Goal: Task Accomplishment & Management: Use online tool/utility

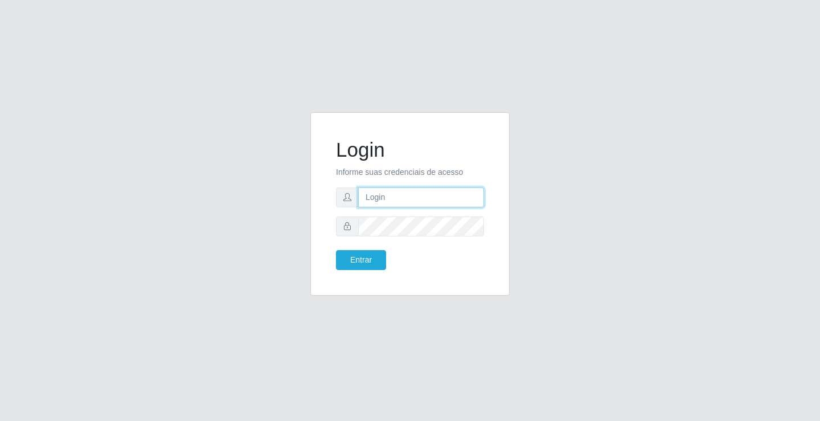
click at [444, 204] on input "text" at bounding box center [421, 197] width 126 height 20
type input "zivaneide@ideal"
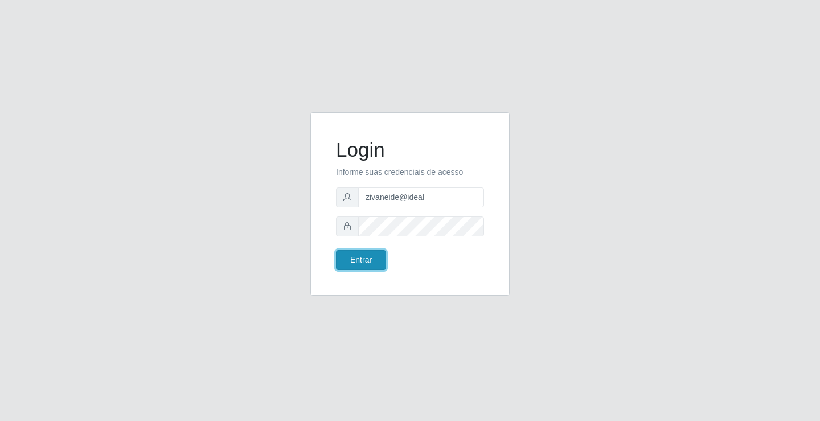
click at [351, 259] on button "Entrar" at bounding box center [361, 260] width 50 height 20
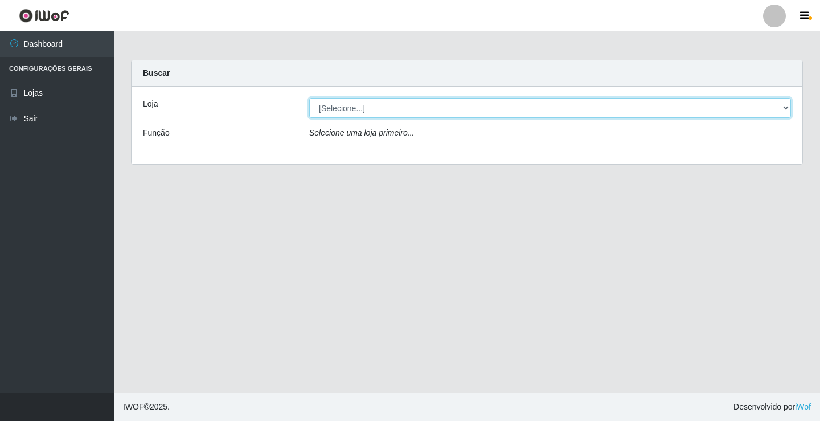
click at [780, 110] on select "[Selecione...] Ideal - Conceição" at bounding box center [550, 108] width 482 height 20
select select "231"
click at [309, 98] on select "[Selecione...] Ideal - Conceição" at bounding box center [550, 108] width 482 height 20
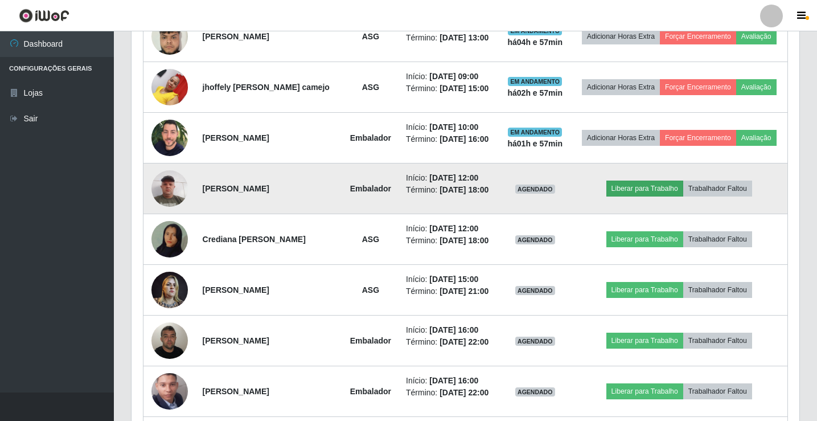
scroll to position [513, 0]
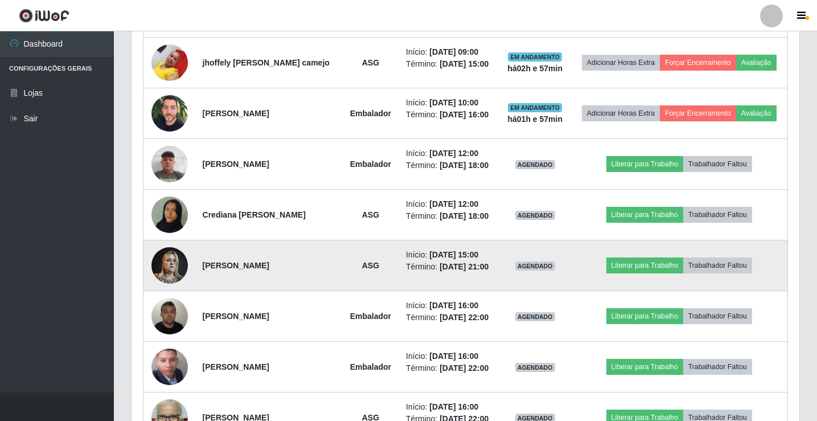
click at [170, 266] on img at bounding box center [169, 265] width 36 height 48
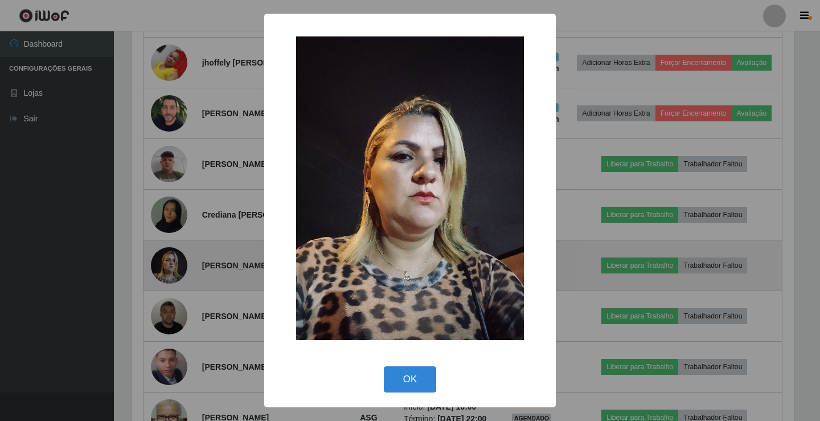
click at [170, 266] on div "× OK Cancel" at bounding box center [410, 210] width 820 height 421
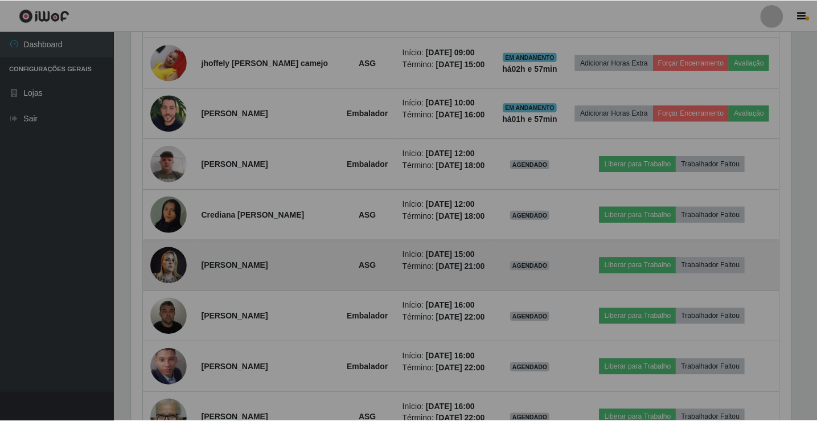
scroll to position [236, 668]
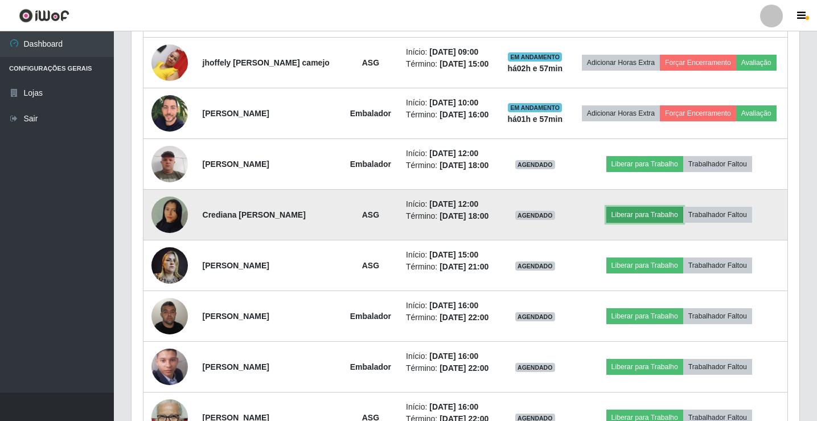
click at [640, 215] on button "Liberar para Trabalho" at bounding box center [645, 215] width 77 height 16
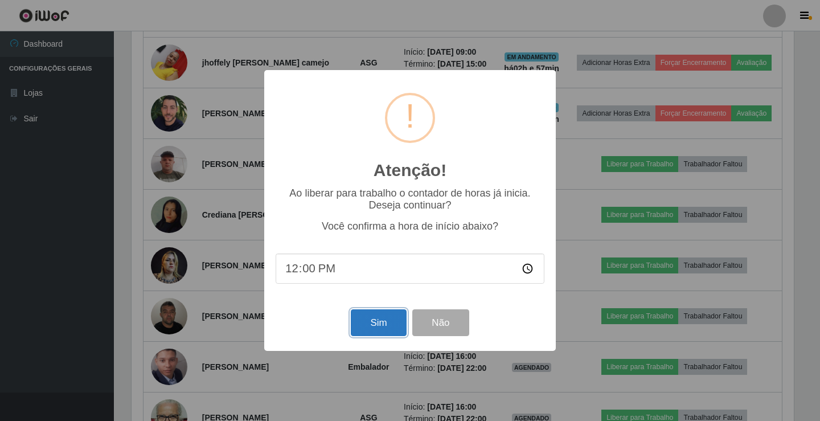
click at [382, 318] on button "Sim" at bounding box center [378, 322] width 55 height 27
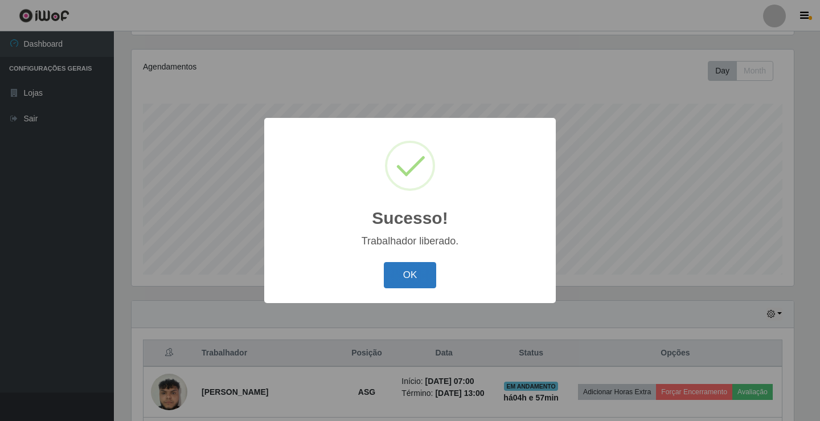
click at [407, 288] on button "OK" at bounding box center [410, 275] width 53 height 27
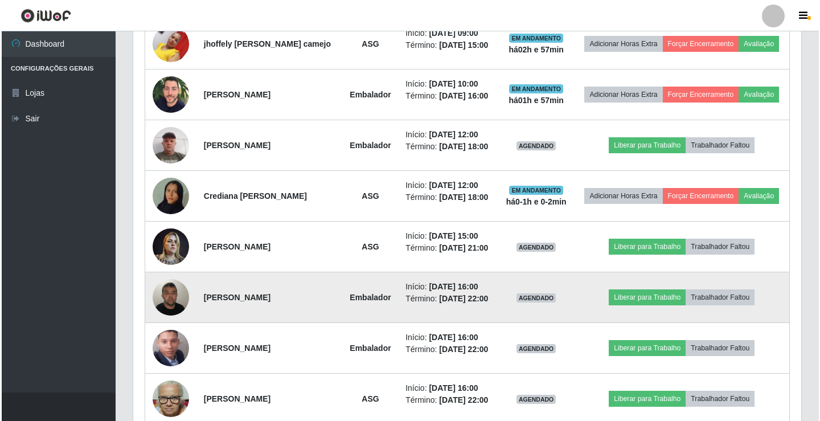
scroll to position [589, 0]
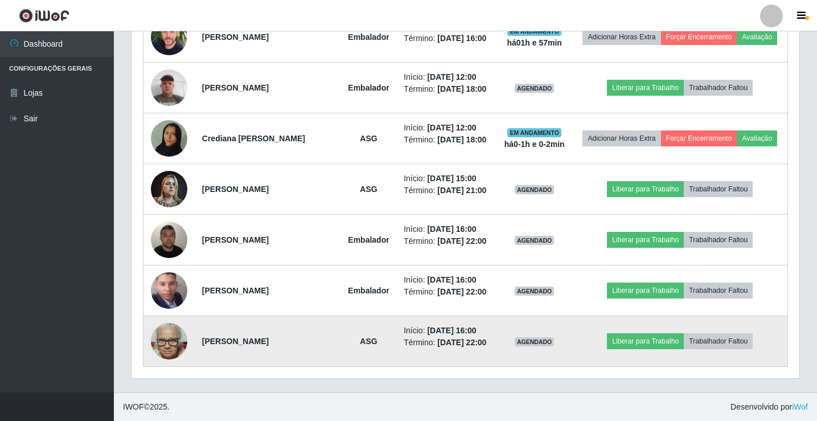
click at [166, 337] on img at bounding box center [169, 341] width 36 height 48
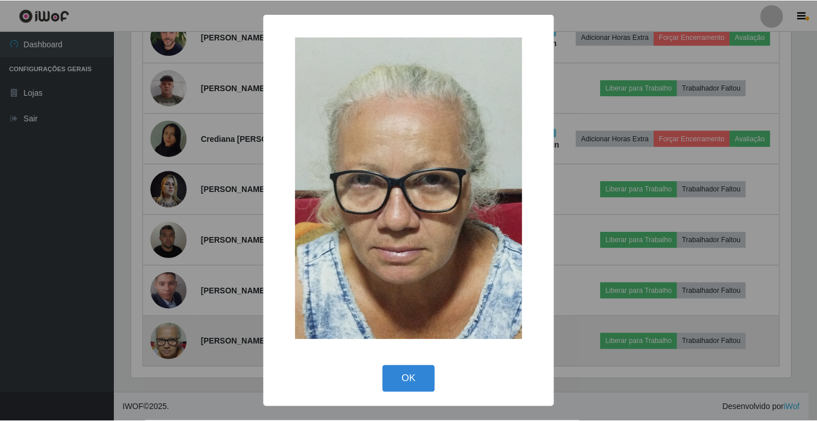
scroll to position [236, 662]
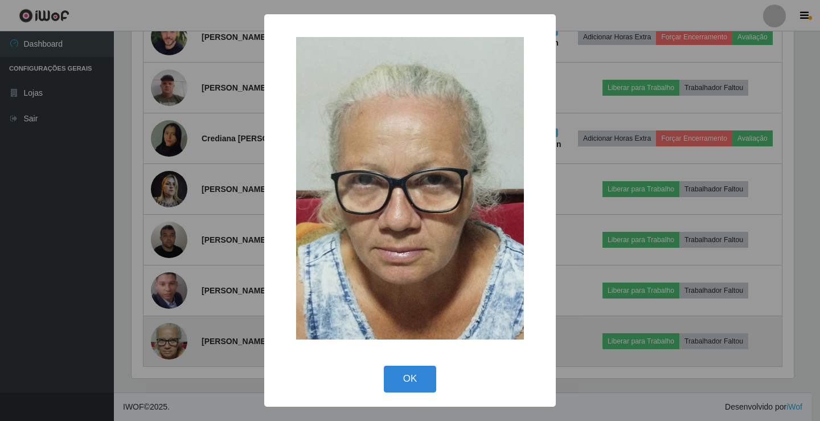
click at [166, 337] on div "× OK Cancel" at bounding box center [410, 210] width 820 height 421
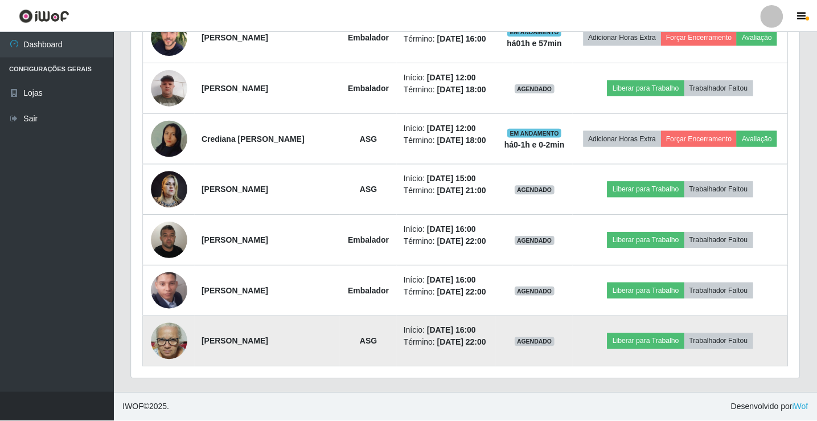
scroll to position [236, 668]
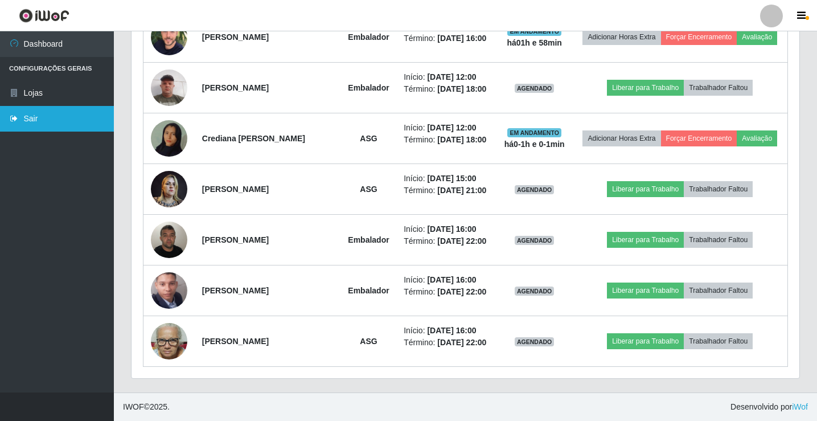
click at [75, 116] on link "Sair" at bounding box center [57, 119] width 114 height 26
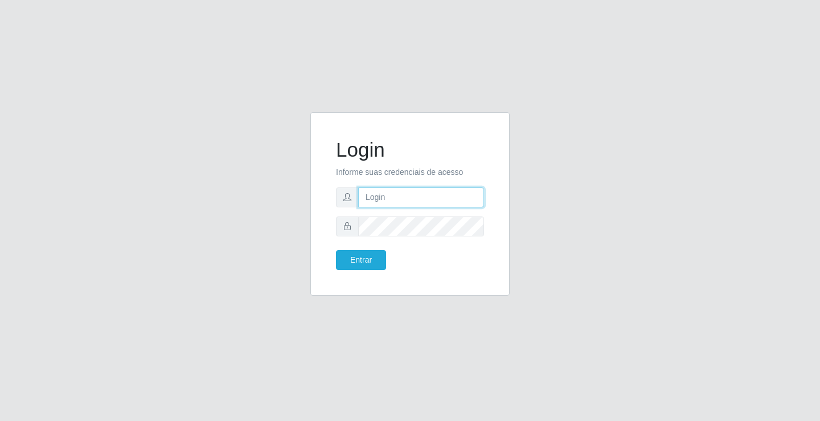
click at [408, 196] on input "text" at bounding box center [421, 197] width 126 height 20
type input "[PERSON_NAME]"
click at [336, 250] on button "Entrar" at bounding box center [361, 260] width 50 height 20
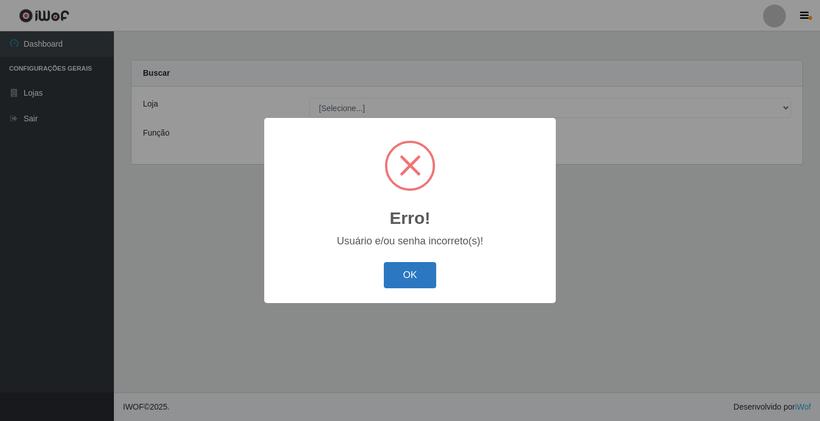
click at [424, 277] on button "OK" at bounding box center [410, 275] width 53 height 27
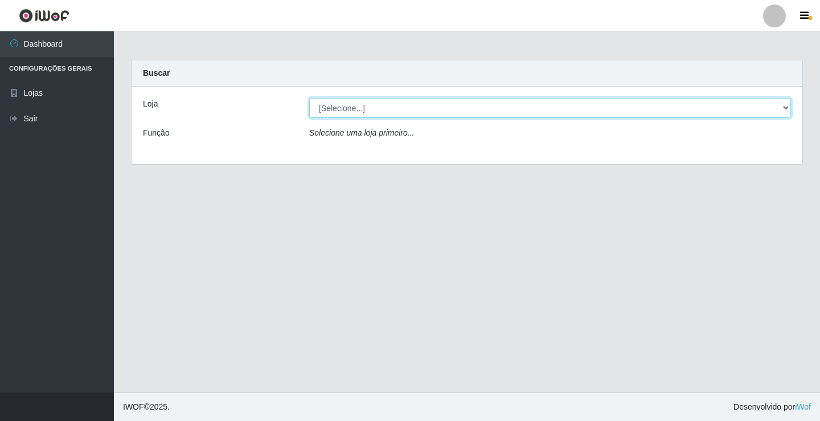
click at [394, 104] on select "[Selecione...] Ideal - Conceição" at bounding box center [550, 108] width 482 height 20
select select "231"
click at [309, 98] on select "[Selecione...] Ideal - Conceição" at bounding box center [550, 108] width 482 height 20
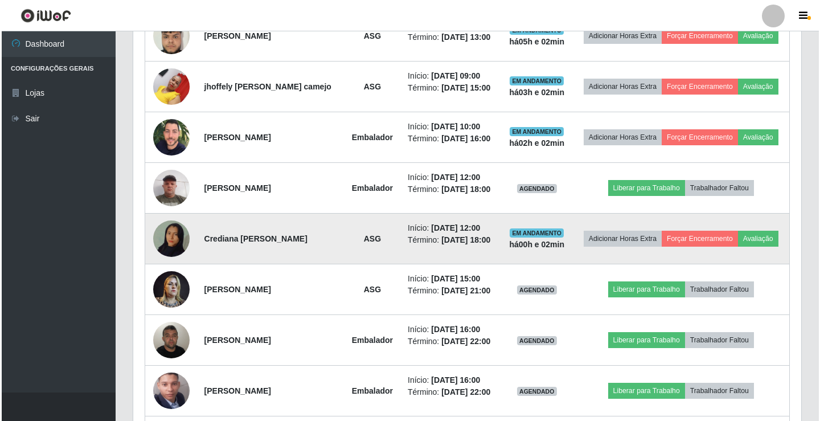
scroll to position [513, 0]
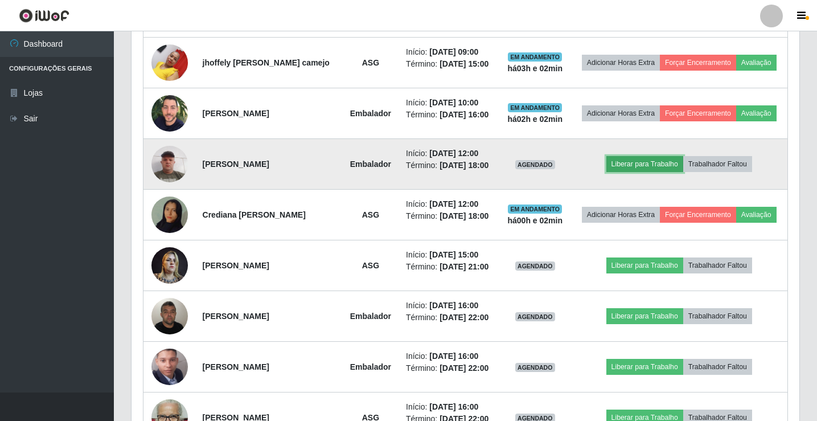
click at [642, 160] on button "Liberar para Trabalho" at bounding box center [645, 164] width 77 height 16
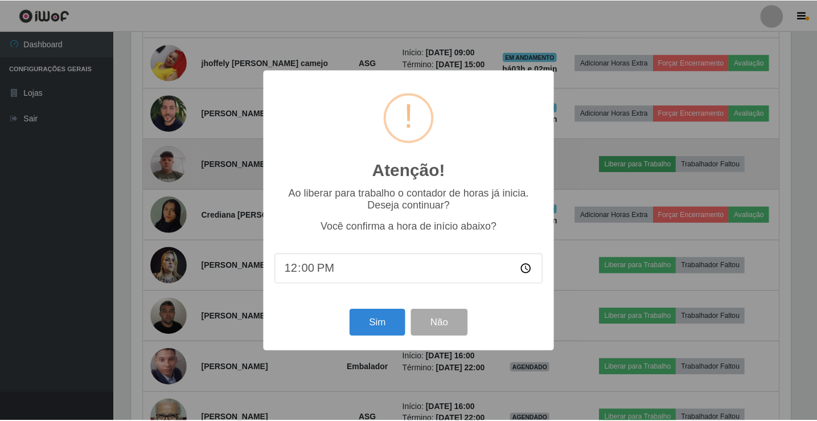
scroll to position [236, 662]
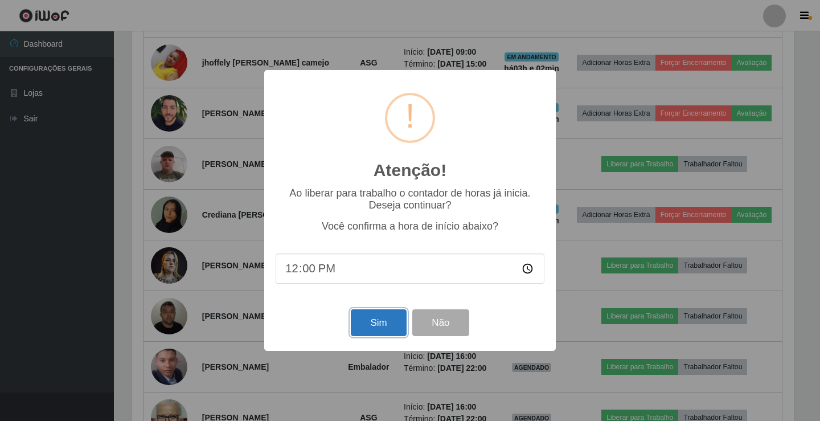
click at [378, 325] on button "Sim" at bounding box center [378, 322] width 55 height 27
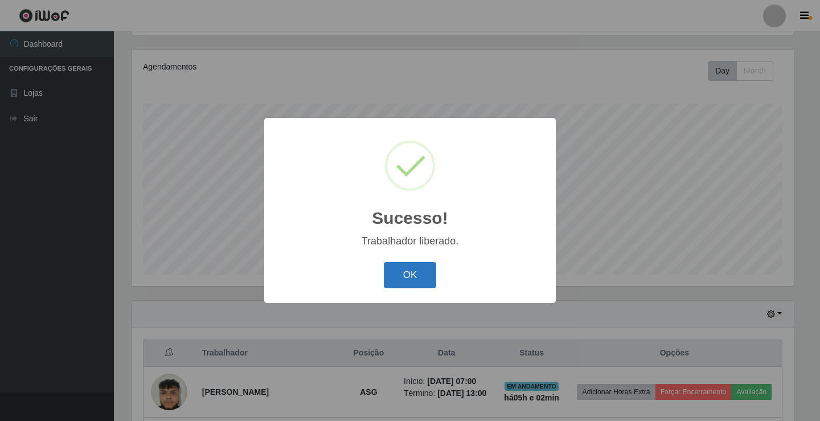
click at [415, 281] on button "OK" at bounding box center [410, 275] width 53 height 27
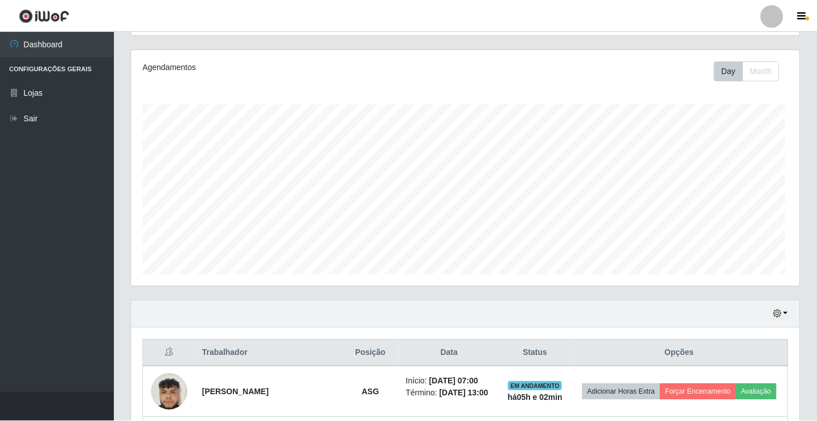
scroll to position [236, 668]
click at [770, 25] on div at bounding box center [771, 16] width 23 height 23
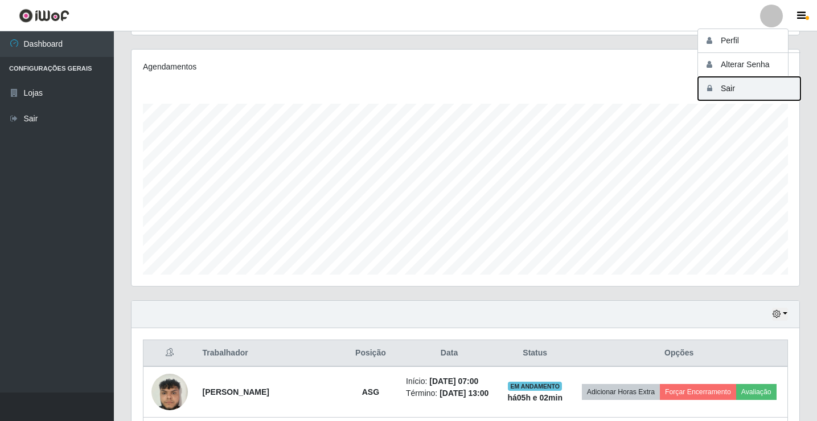
click at [760, 99] on button "Sair" at bounding box center [749, 88] width 103 height 23
